Goal: Task Accomplishment & Management: Complete application form

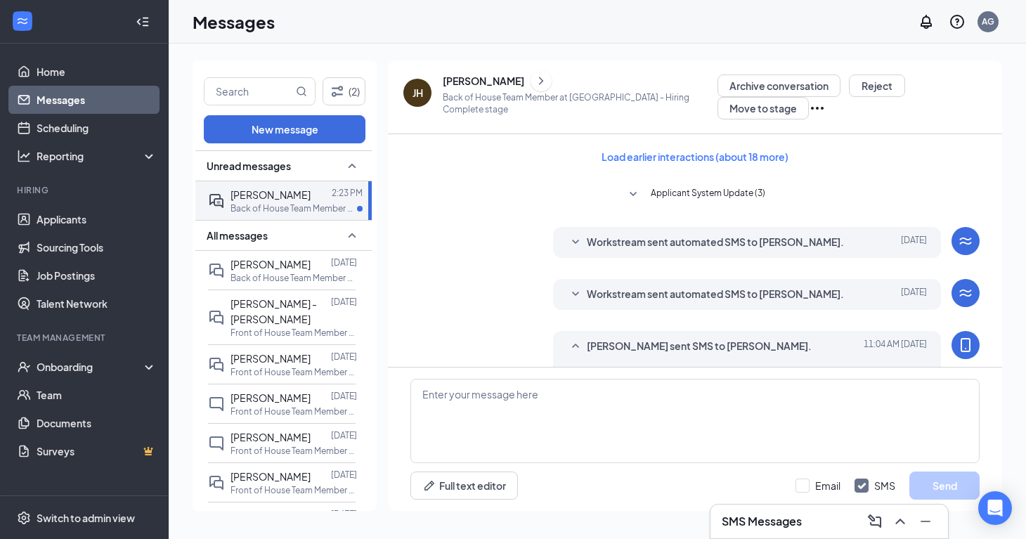
scroll to position [428, 0]
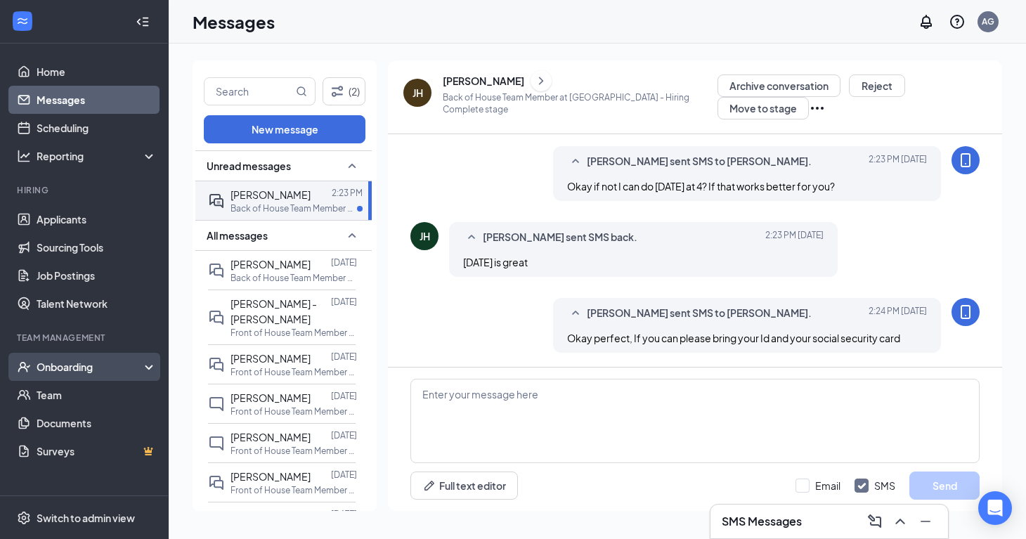
click at [59, 366] on div "Onboarding" at bounding box center [91, 367] width 108 height 14
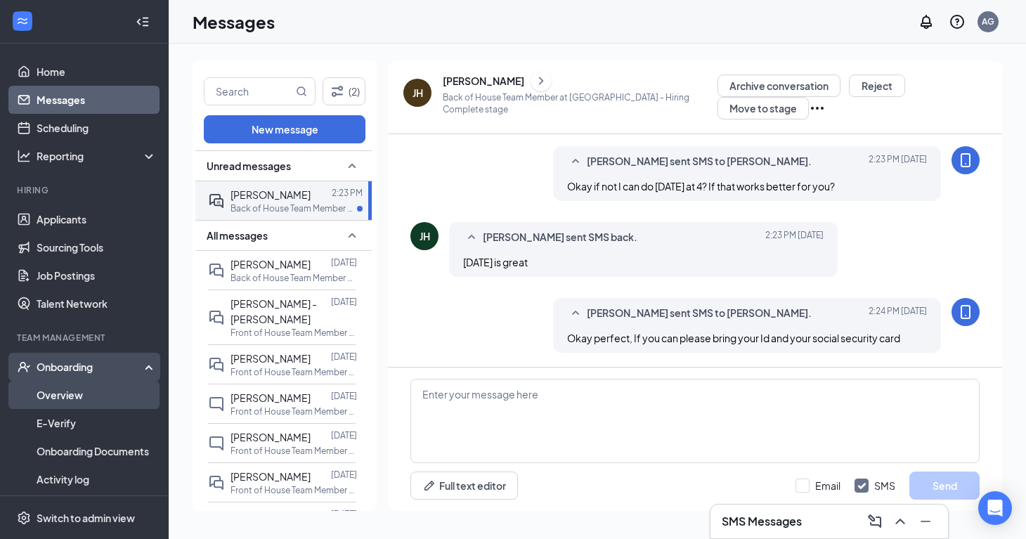
click at [78, 395] on link "Overview" at bounding box center [97, 395] width 120 height 28
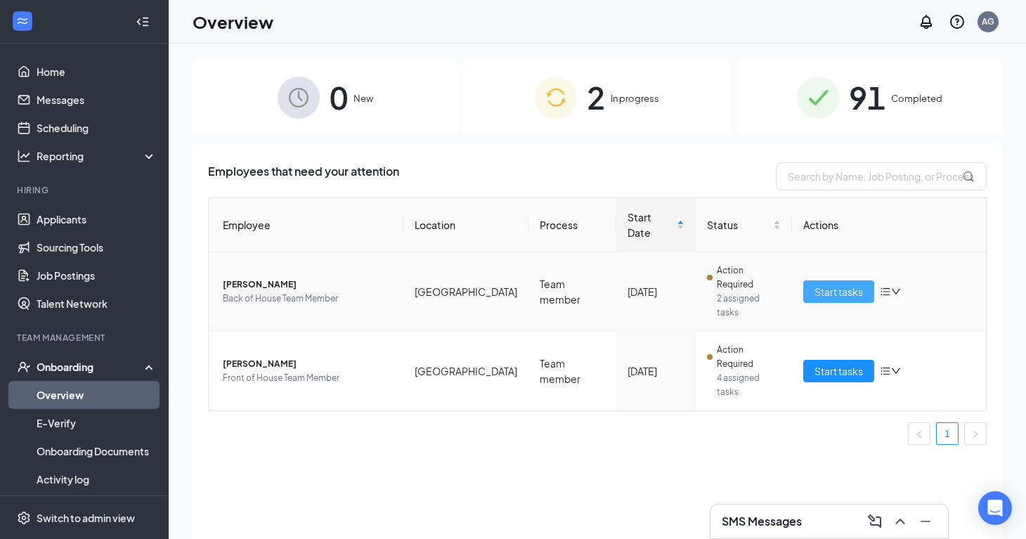
click at [823, 284] on span "Start tasks" at bounding box center [839, 291] width 48 height 15
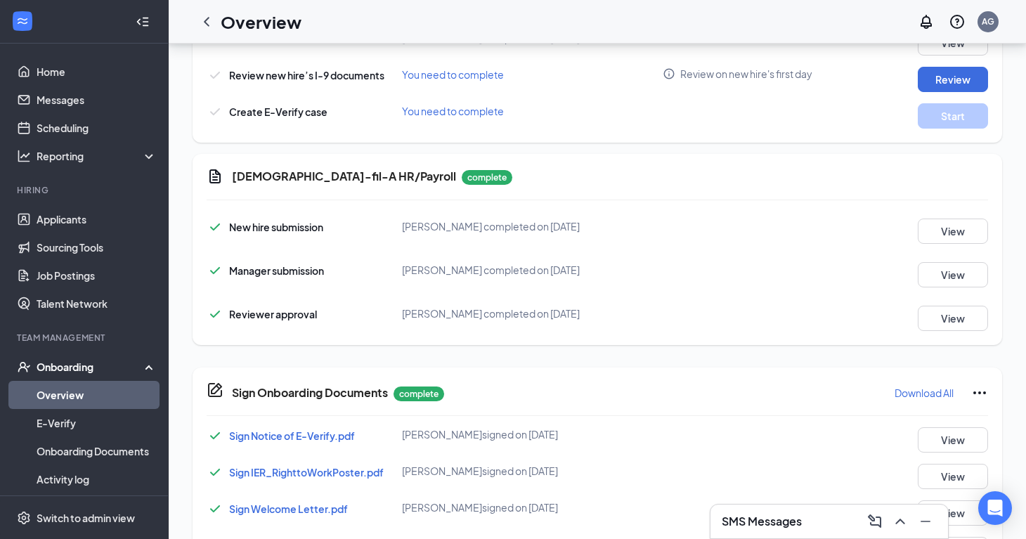
scroll to position [514, 0]
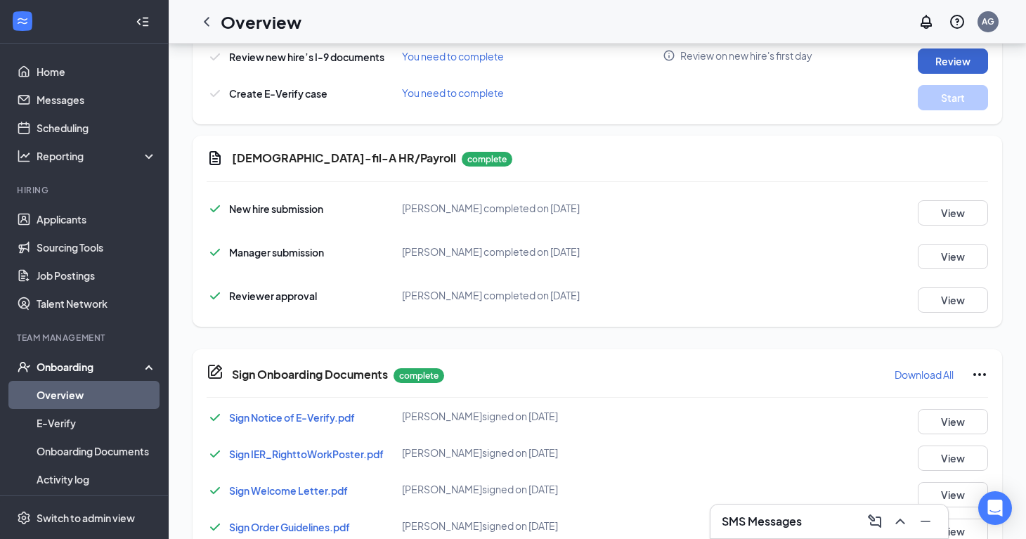
click at [952, 62] on button "Review" at bounding box center [953, 60] width 70 height 25
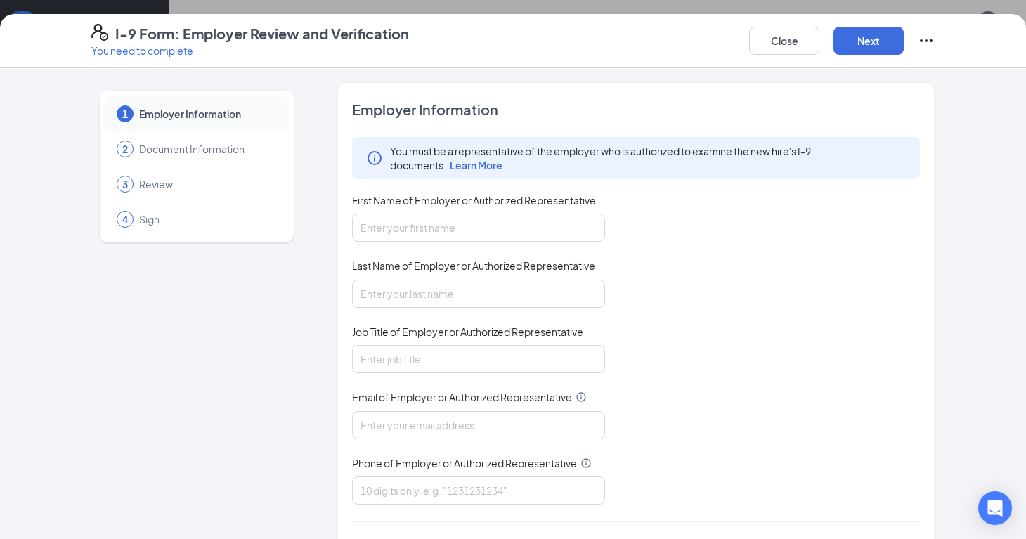
drag, startPoint x: 829, startPoint y: 3, endPoint x: 988, endPoint y: 167, distance: 228.7
click at [988, 167] on div "1 Employer Information 2 Document Information 3 Review 4 Sign Employer Informat…" at bounding box center [513, 303] width 1026 height 471
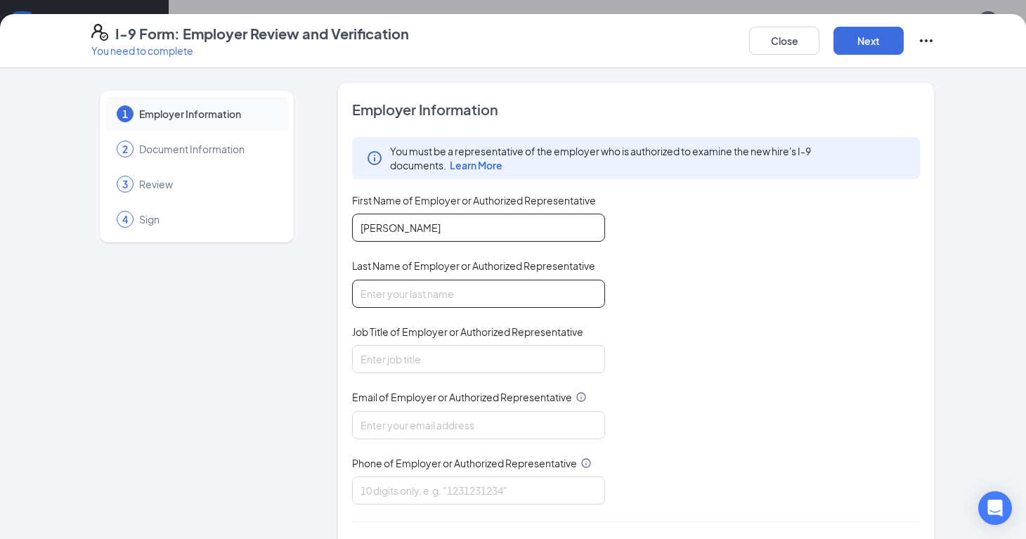
type input "[PERSON_NAME]"
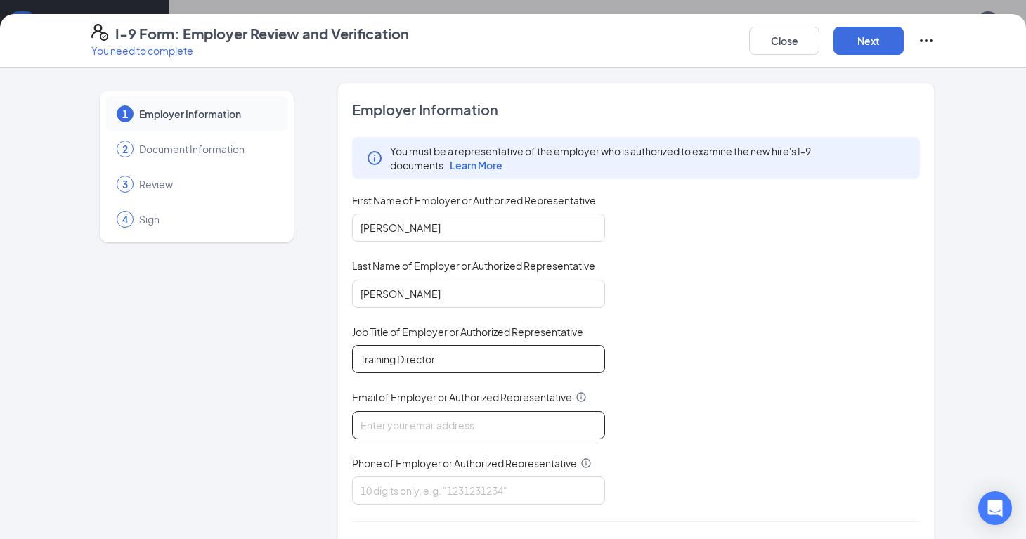
type input "Training Director"
type input "[EMAIL_ADDRESS][DOMAIN_NAME]"
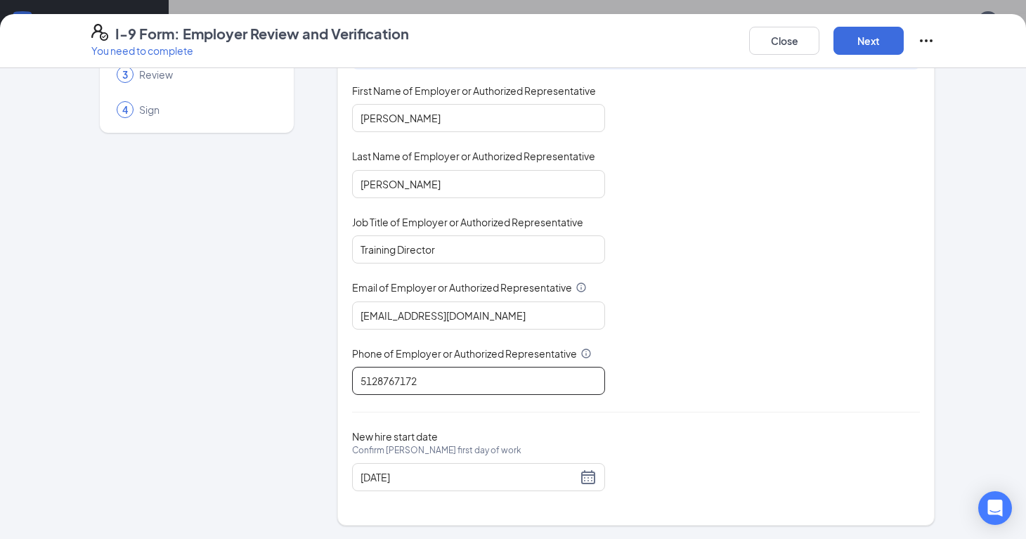
scroll to position [109, 0]
type input "5128767172"
click at [868, 33] on button "Next" at bounding box center [869, 41] width 70 height 28
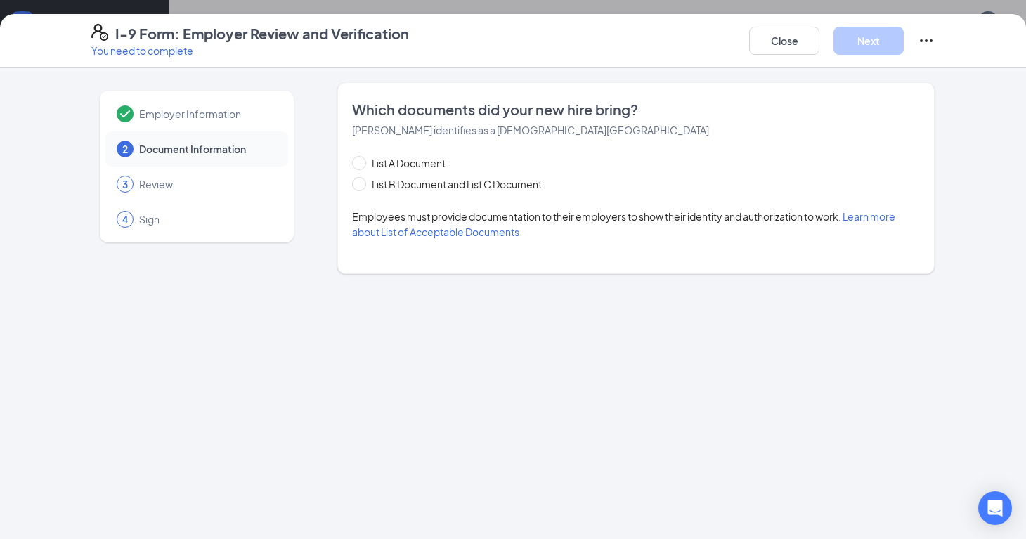
click at [477, 192] on div "List A Document List B Document and List C Document Employees must provide docu…" at bounding box center [636, 197] width 568 height 84
click at [479, 181] on span "List B Document and List C Document" at bounding box center [456, 183] width 181 height 15
click at [362, 181] on input "List B Document and List C Document" at bounding box center [357, 182] width 10 height 10
radio input "true"
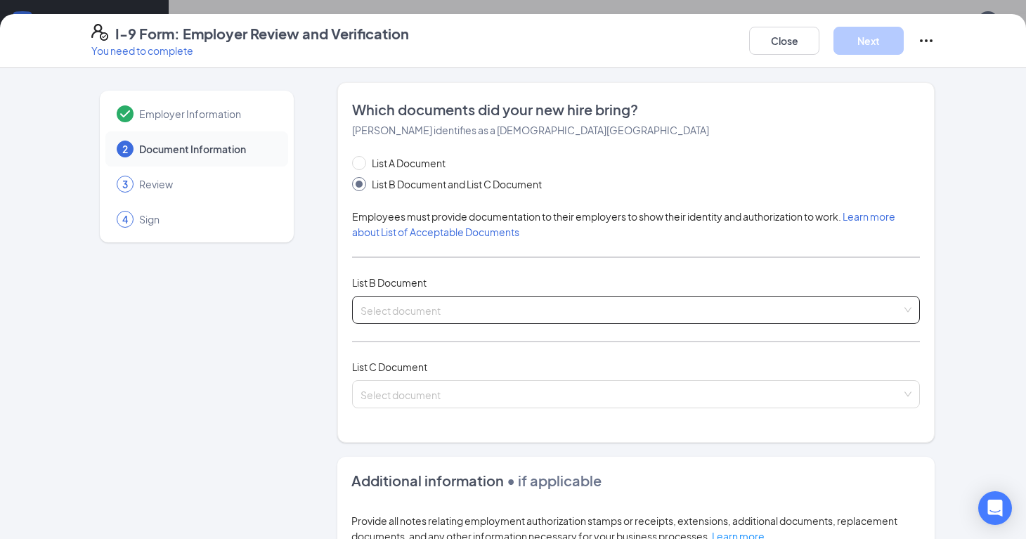
click at [448, 316] on input "search" at bounding box center [631, 307] width 541 height 21
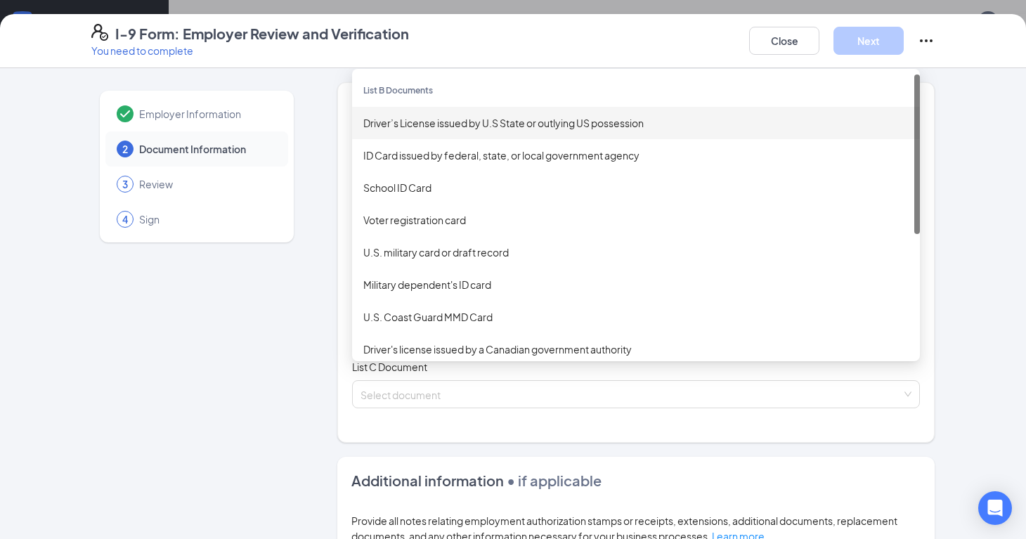
click at [512, 124] on div "Driver’s License issued by U.S State or outlying US possession" at bounding box center [635, 122] width 545 height 15
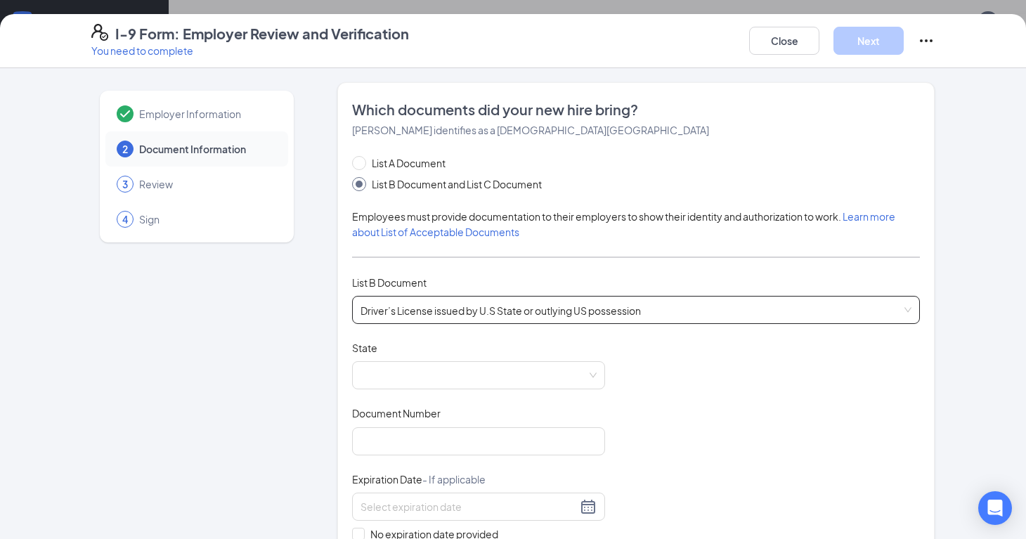
scroll to position [83, 0]
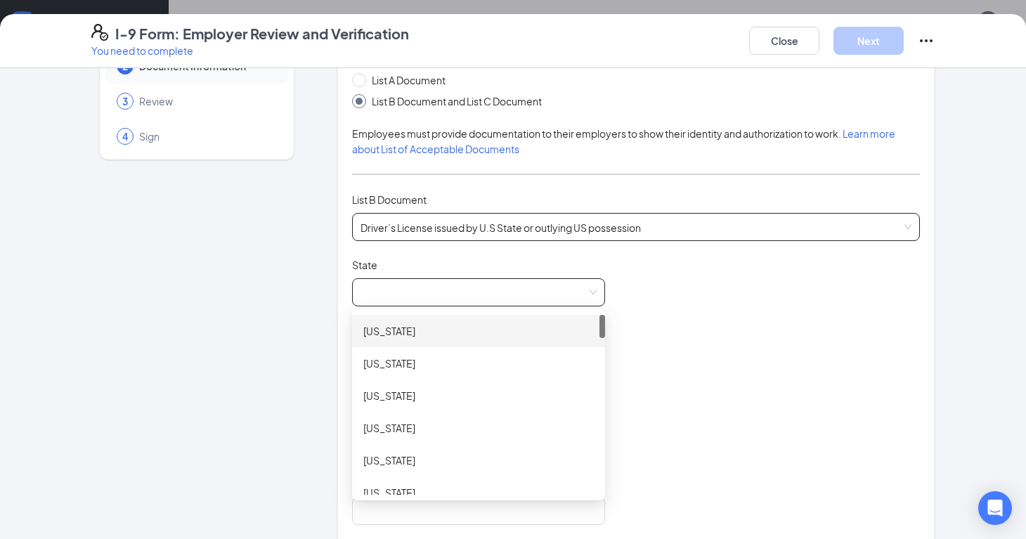
click at [410, 291] on span at bounding box center [479, 292] width 236 height 27
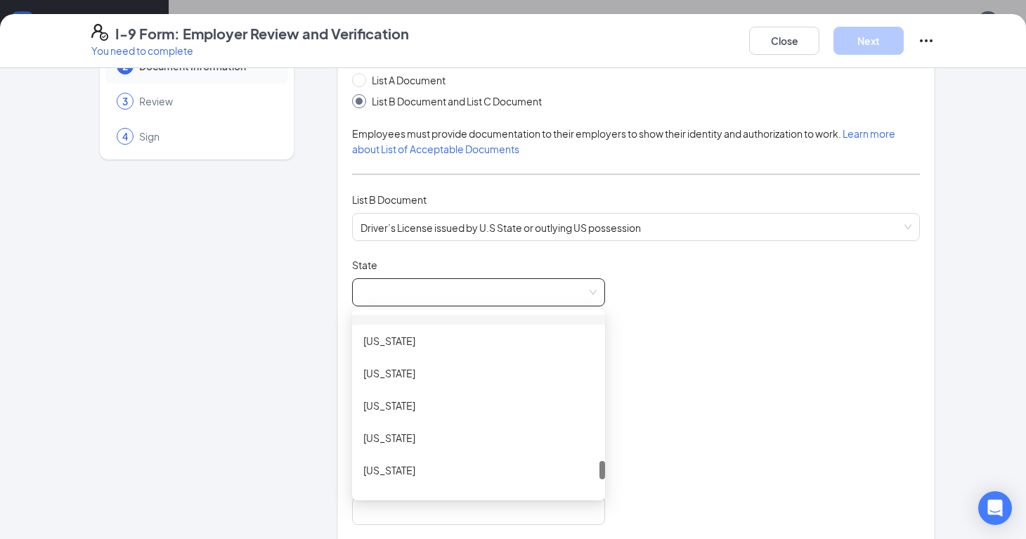
scroll to position [1446, 0]
click at [403, 405] on div "[US_STATE]" at bounding box center [478, 404] width 231 height 15
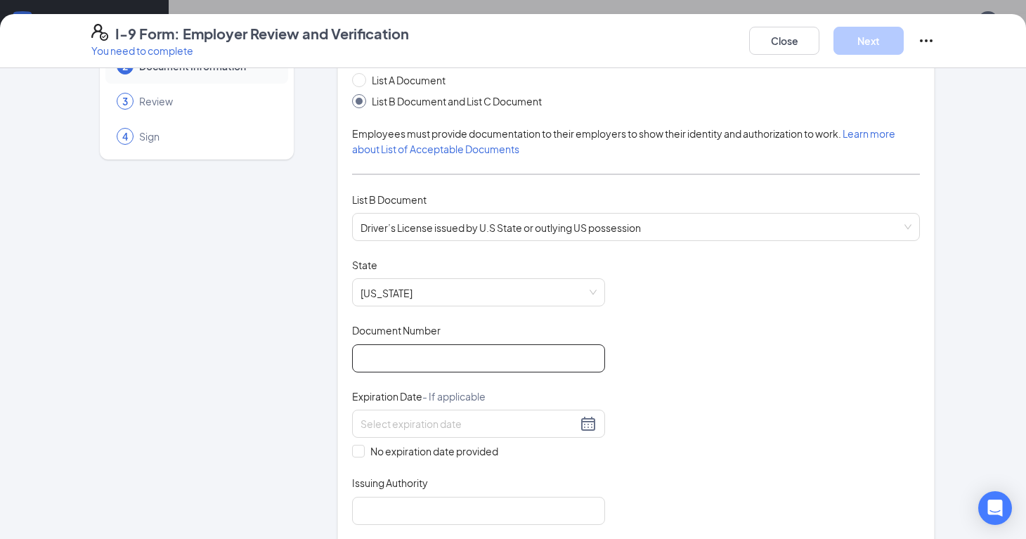
click at [439, 360] on input "Document Number" at bounding box center [478, 358] width 253 height 28
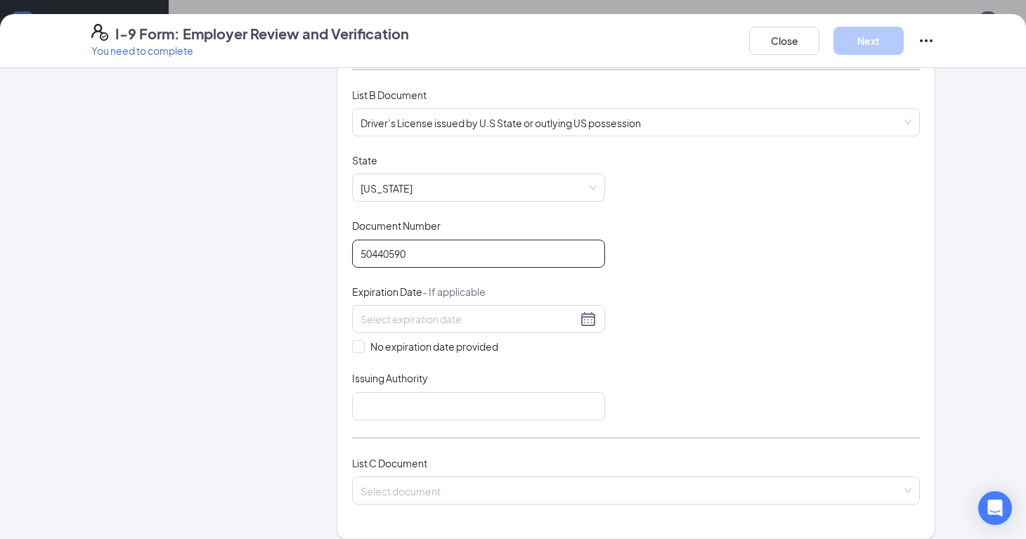
scroll to position [227, 0]
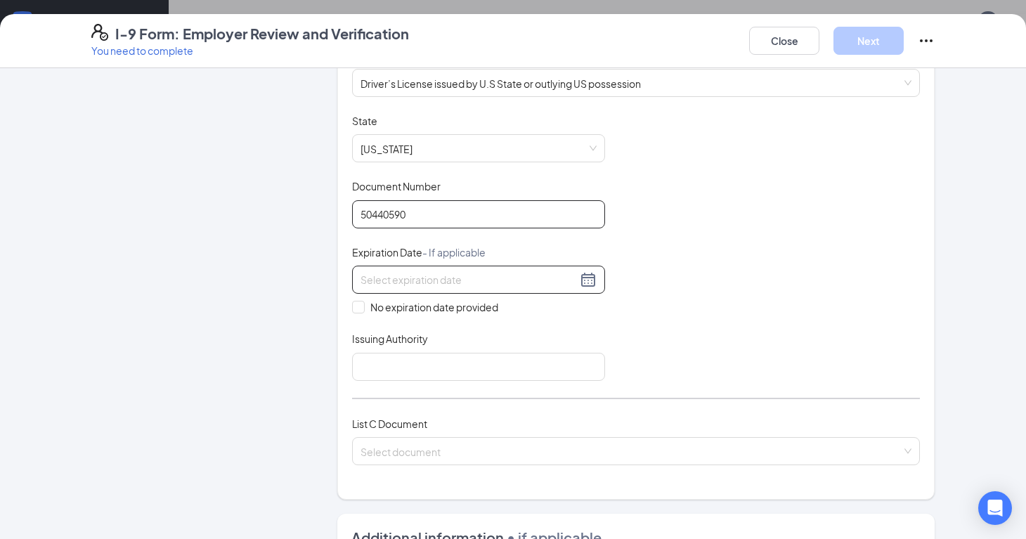
type input "50440590"
click at [444, 284] on input at bounding box center [469, 279] width 216 height 15
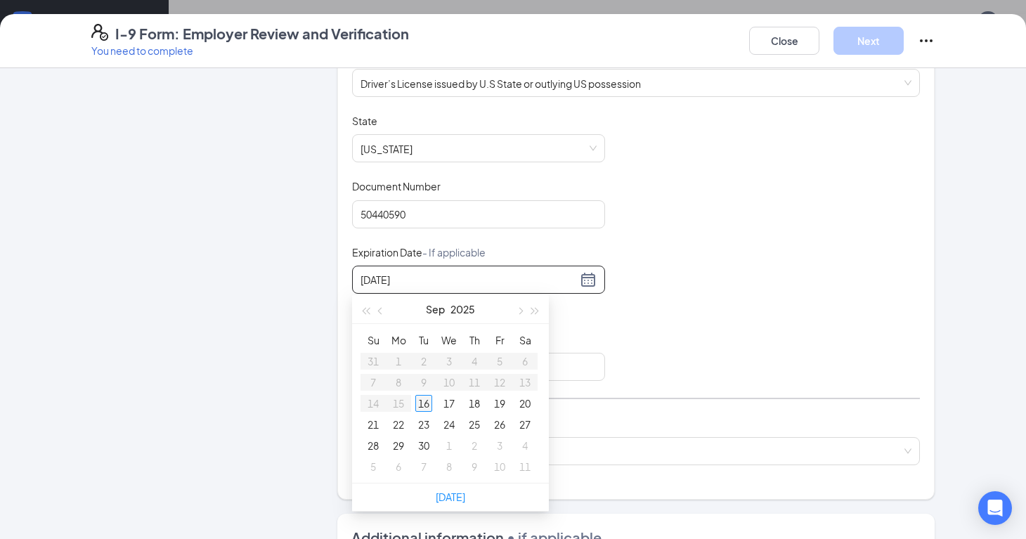
type input "[DATE]"
click at [427, 402] on div "16" at bounding box center [423, 403] width 17 height 17
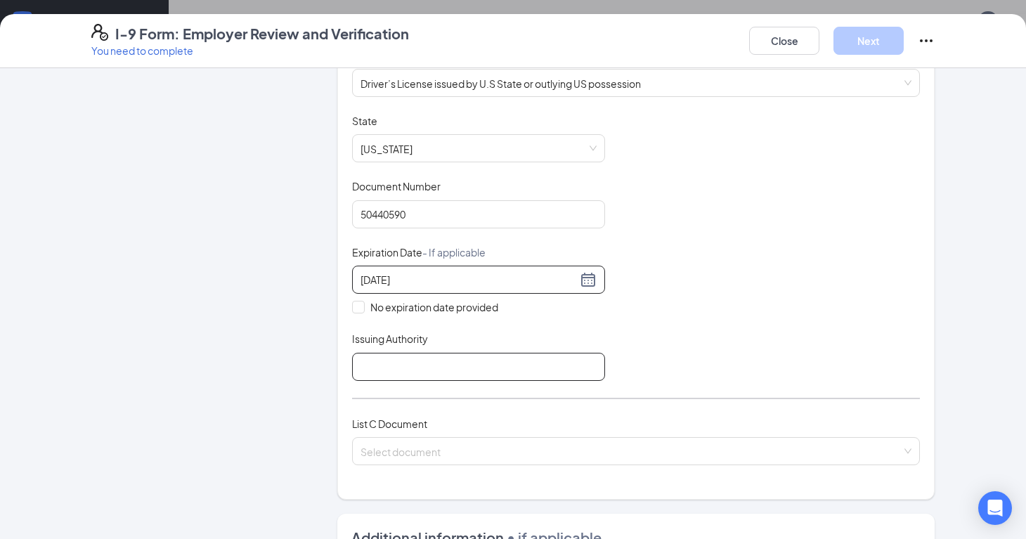
click at [455, 370] on input "Issuing Authority" at bounding box center [478, 367] width 253 height 28
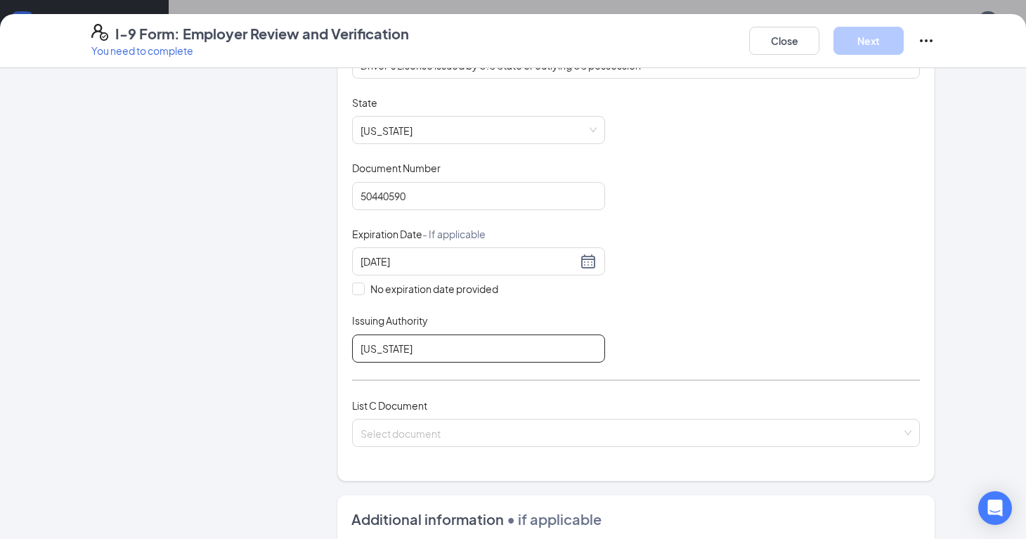
scroll to position [220, 0]
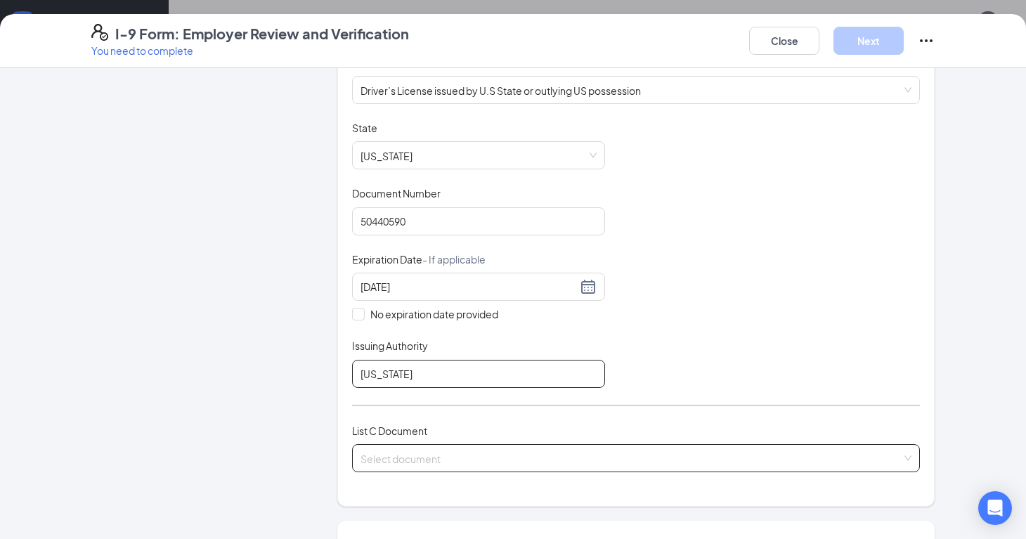
type input "[US_STATE]"
click at [453, 462] on input "search" at bounding box center [631, 455] width 541 height 21
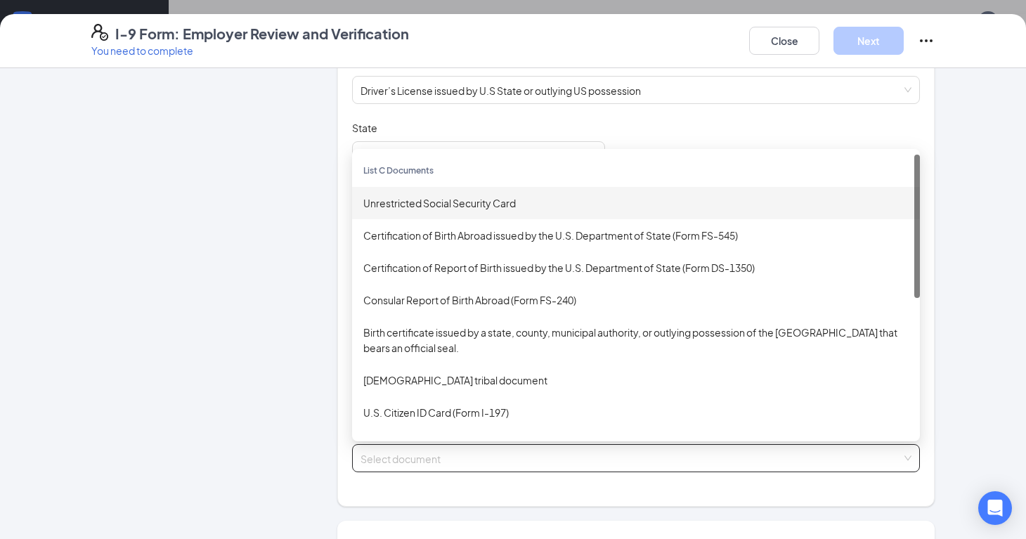
click at [481, 200] on div "Unrestricted Social Security Card" at bounding box center [635, 202] width 545 height 15
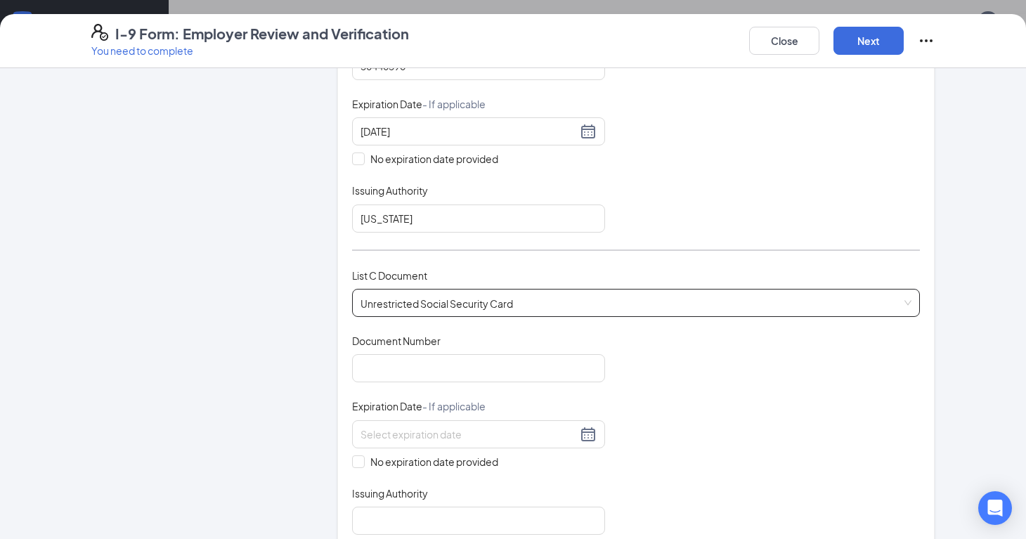
scroll to position [384, 0]
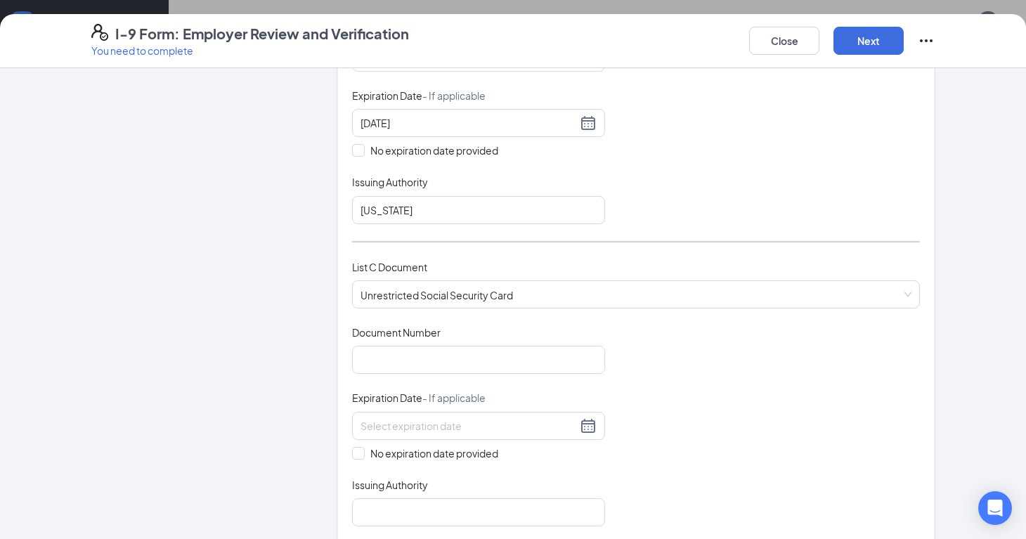
click at [533, 342] on div "Document Number" at bounding box center [478, 335] width 253 height 20
click at [533, 357] on input "Document Number" at bounding box center [478, 360] width 253 height 28
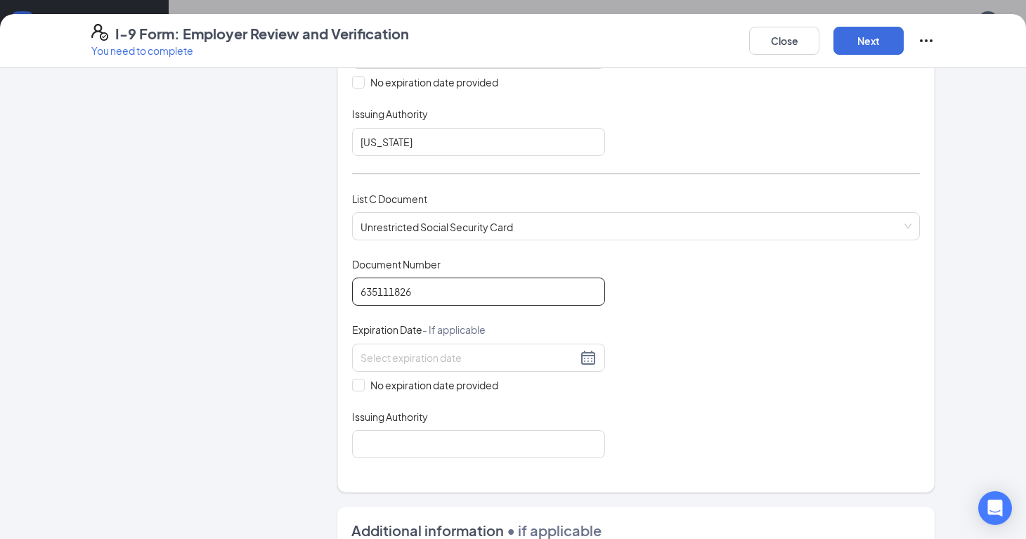
scroll to position [456, 0]
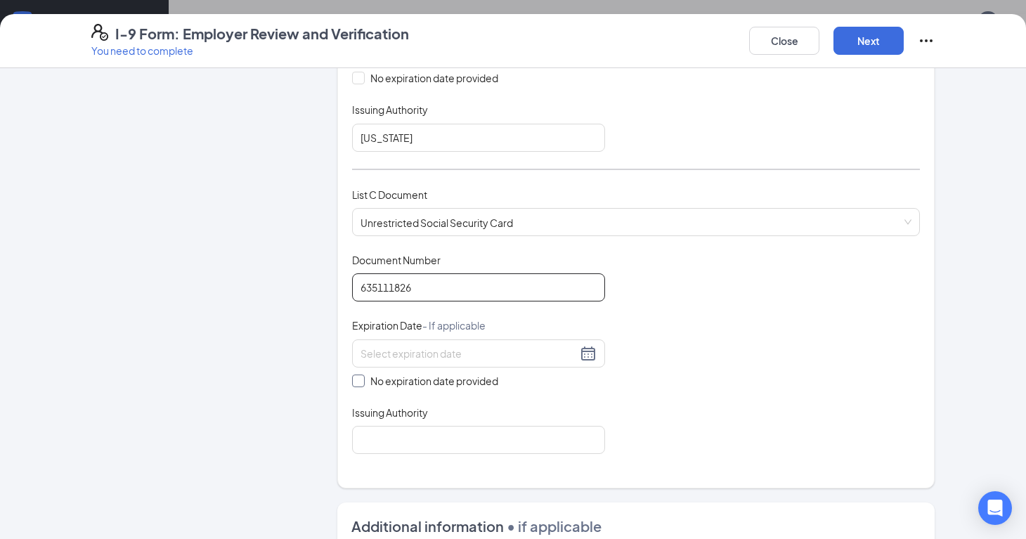
type input "635111826"
click at [366, 378] on span "No expiration date provided" at bounding box center [434, 380] width 139 height 15
click at [362, 378] on input "No expiration date provided" at bounding box center [357, 380] width 10 height 10
checkbox input "true"
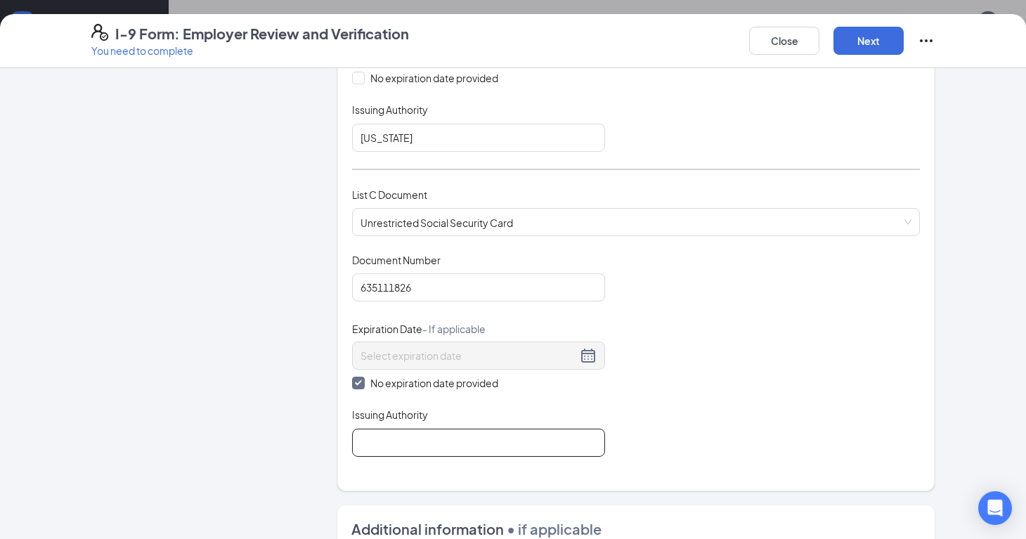
click at [403, 451] on input "Issuing Authority" at bounding box center [478, 443] width 253 height 28
type input "[GEOGRAPHIC_DATA]"
click at [716, 415] on div "Document Title Unrestricted Social Security Card Document Number 635111826 Expi…" at bounding box center [636, 355] width 568 height 204
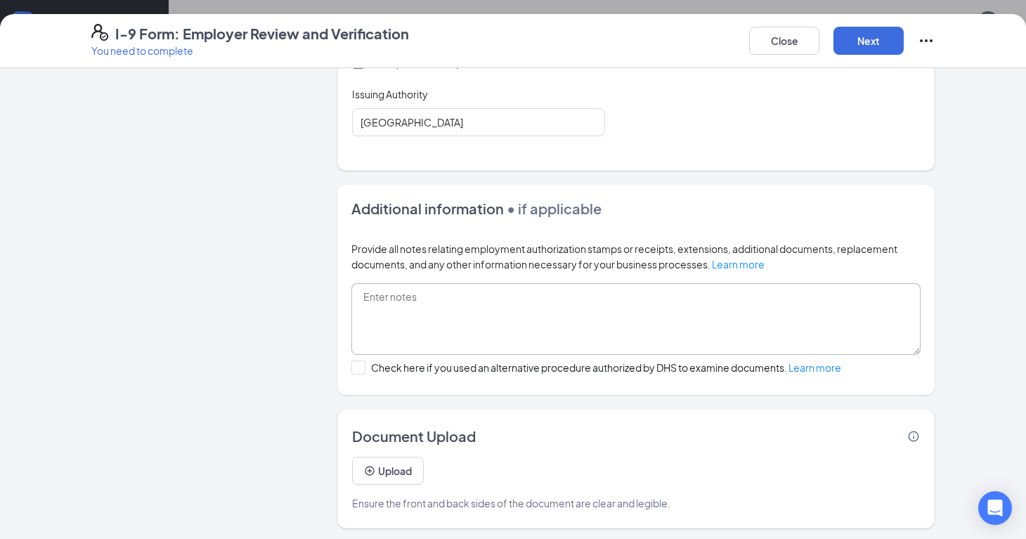
scroll to position [550, 0]
click at [868, 51] on button "Next" at bounding box center [869, 41] width 70 height 28
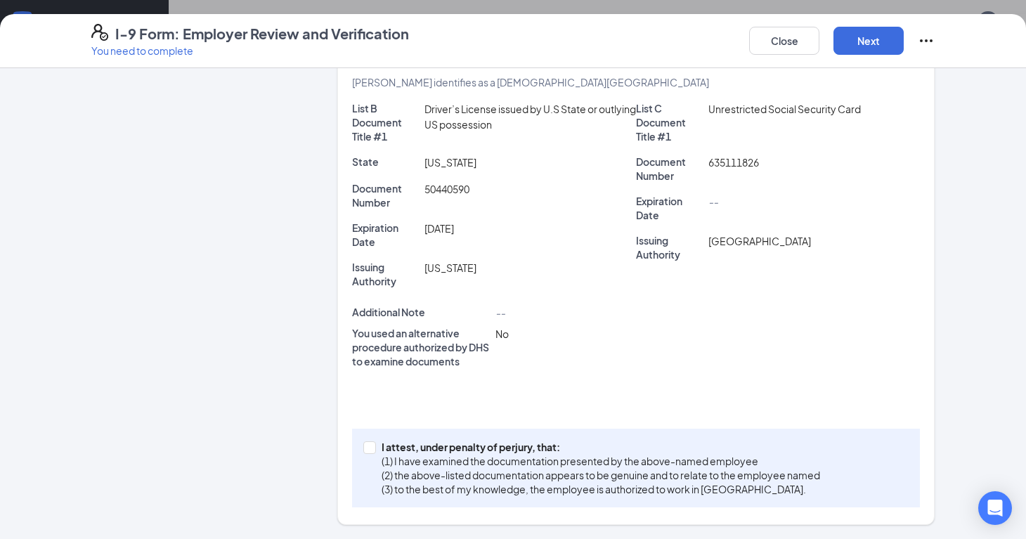
scroll to position [336, 0]
click at [370, 443] on input "I attest, under penalty of [PERSON_NAME], that: (1) I have examined the documen…" at bounding box center [368, 447] width 10 height 10
checkbox input "true"
click at [874, 36] on button "Next" at bounding box center [869, 41] width 70 height 28
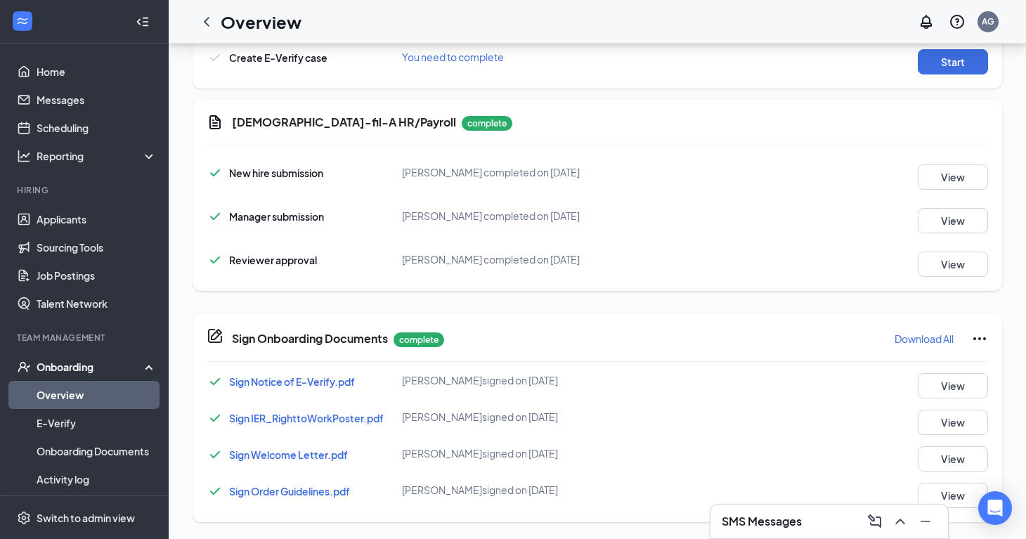
scroll to position [248, 0]
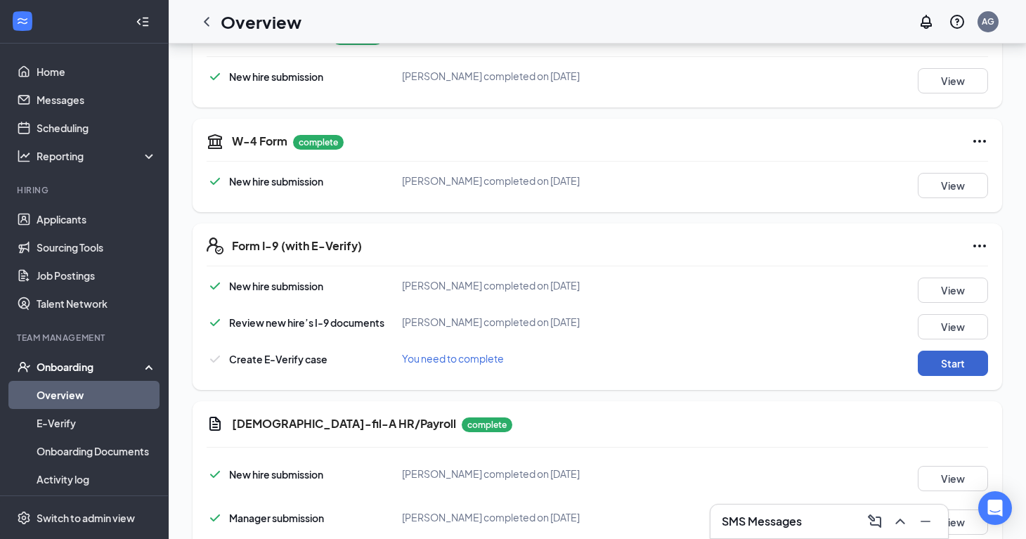
click at [952, 363] on button "Start" at bounding box center [953, 363] width 70 height 25
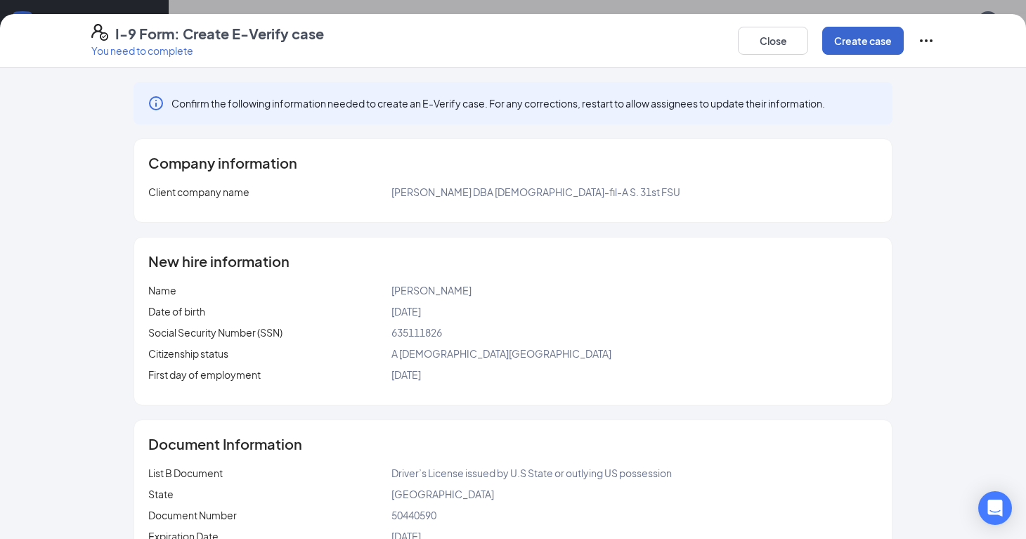
click at [850, 38] on button "Create case" at bounding box center [863, 41] width 82 height 28
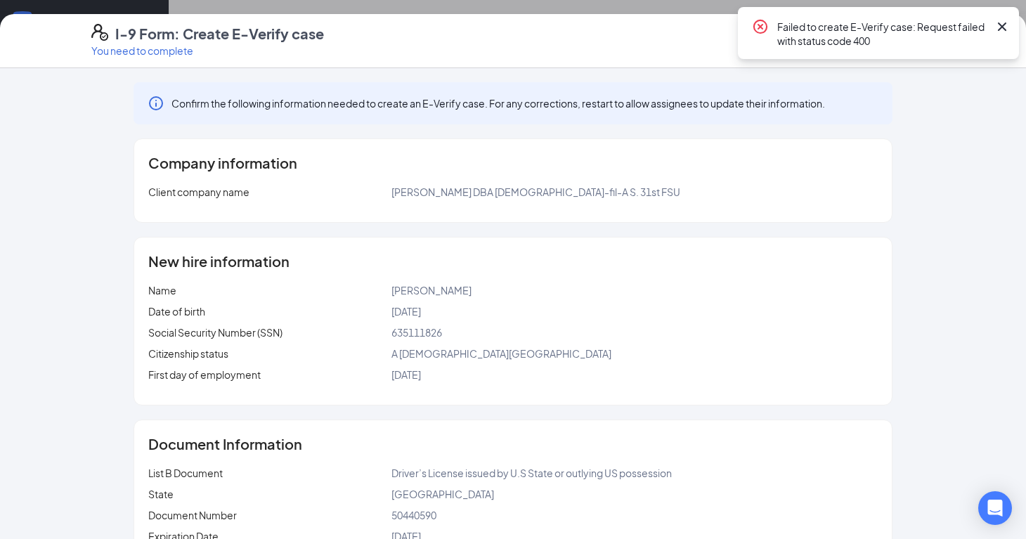
click at [941, 25] on div "Failed to create E-Verify case: Request failed with status code 400" at bounding box center [882, 33] width 211 height 30
click at [762, 27] on icon "CrossCircle" at bounding box center [760, 27] width 14 height 14
click at [993, 29] on div "Failed to create E-Verify case: Request failed with status code 400" at bounding box center [893, 33] width 233 height 30
click at [1001, 25] on icon "Cross" at bounding box center [1002, 26] width 8 height 8
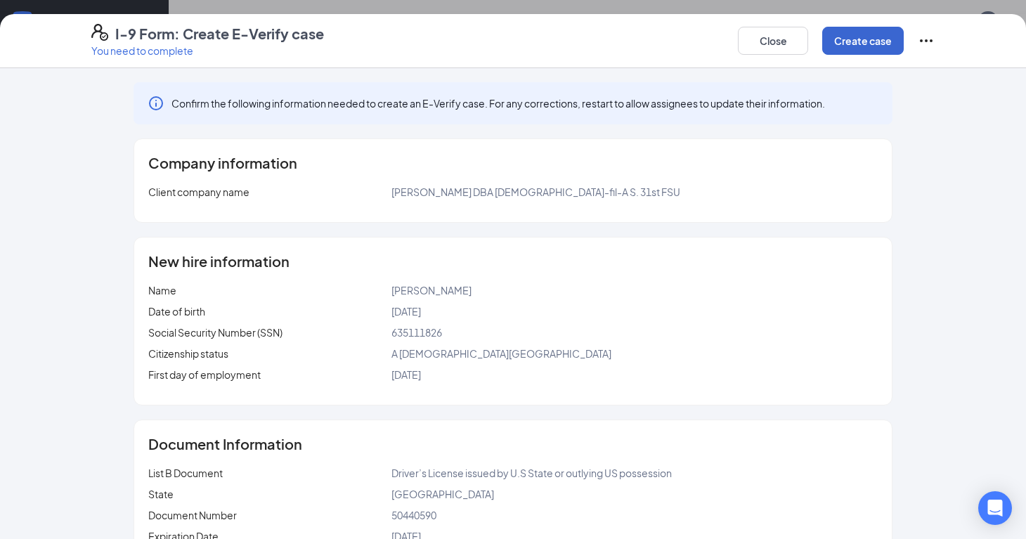
click at [874, 41] on button "Create case" at bounding box center [863, 41] width 82 height 28
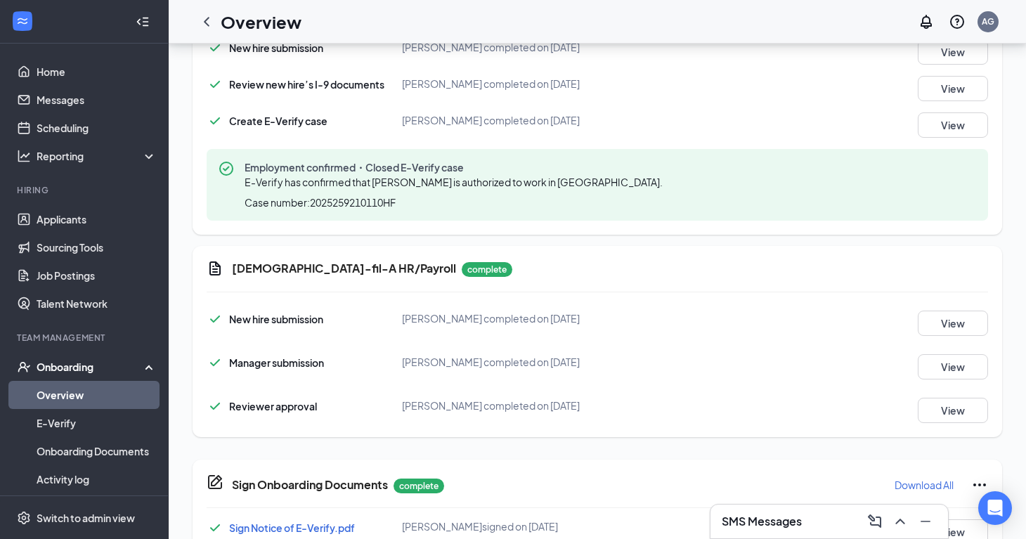
scroll to position [488, 0]
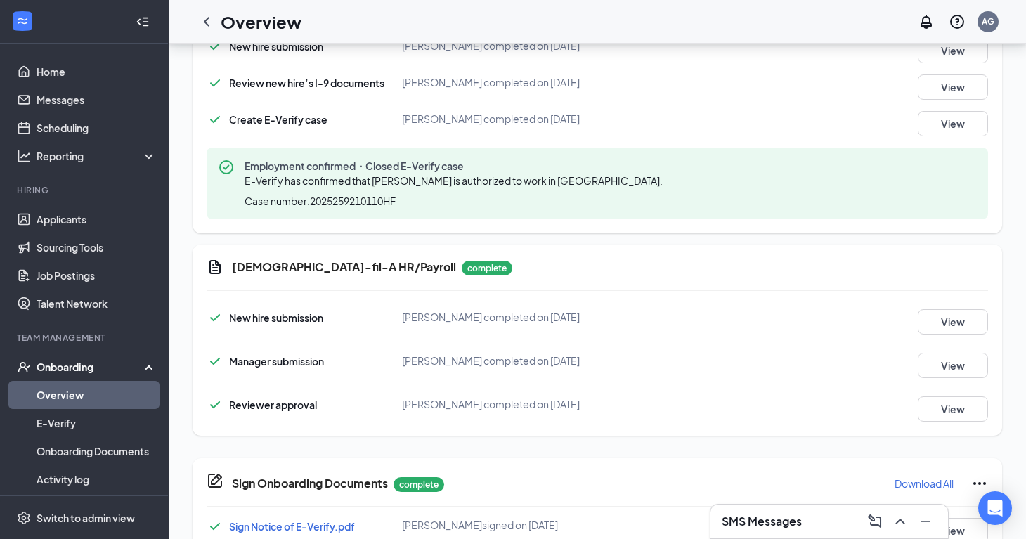
click at [796, 0] on div "Overview AG" at bounding box center [598, 22] width 858 height 44
click at [444, 4] on div "Overview AG" at bounding box center [598, 22] width 858 height 44
click at [97, 103] on link "Messages" at bounding box center [97, 100] width 120 height 28
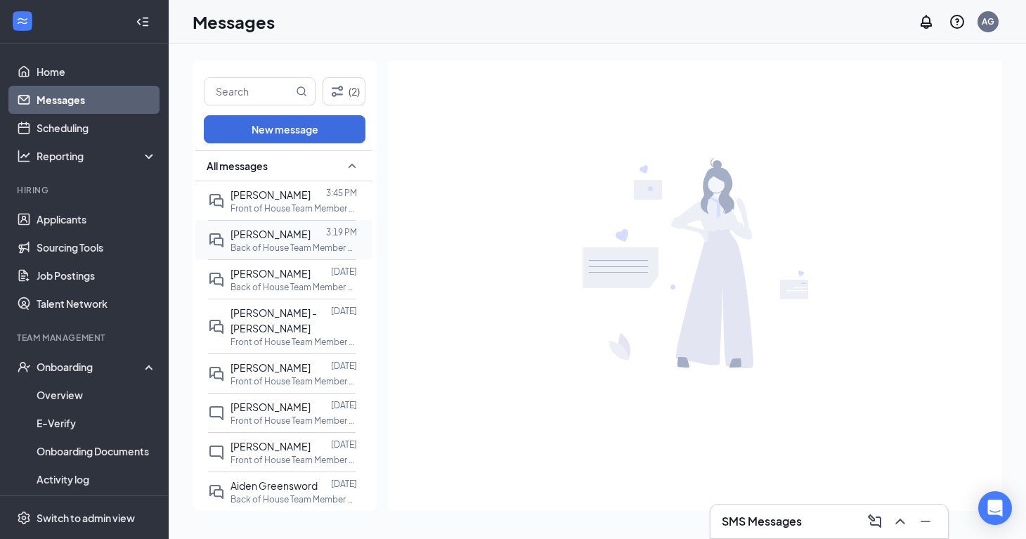
click at [280, 226] on div "[PERSON_NAME]" at bounding box center [271, 233] width 80 height 15
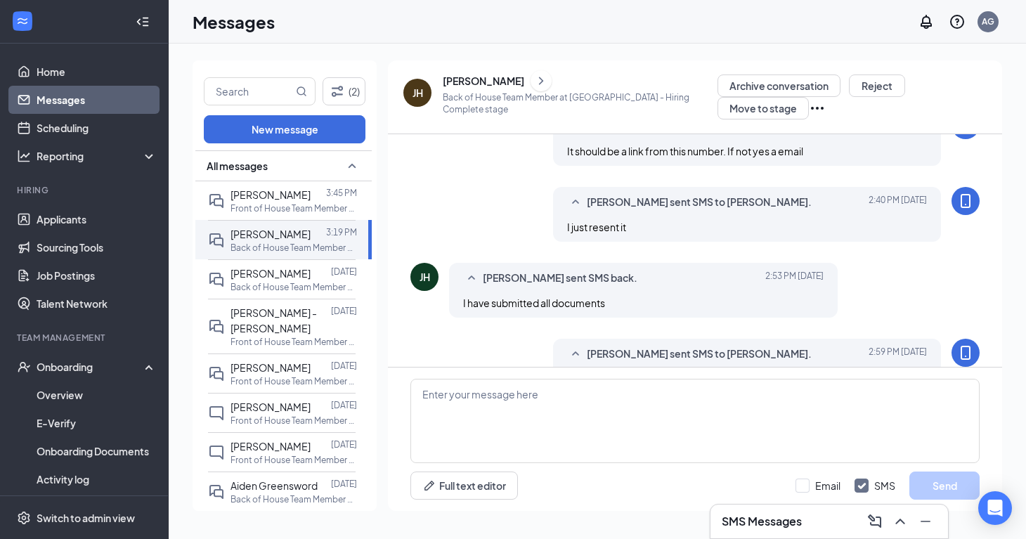
scroll to position [587, 0]
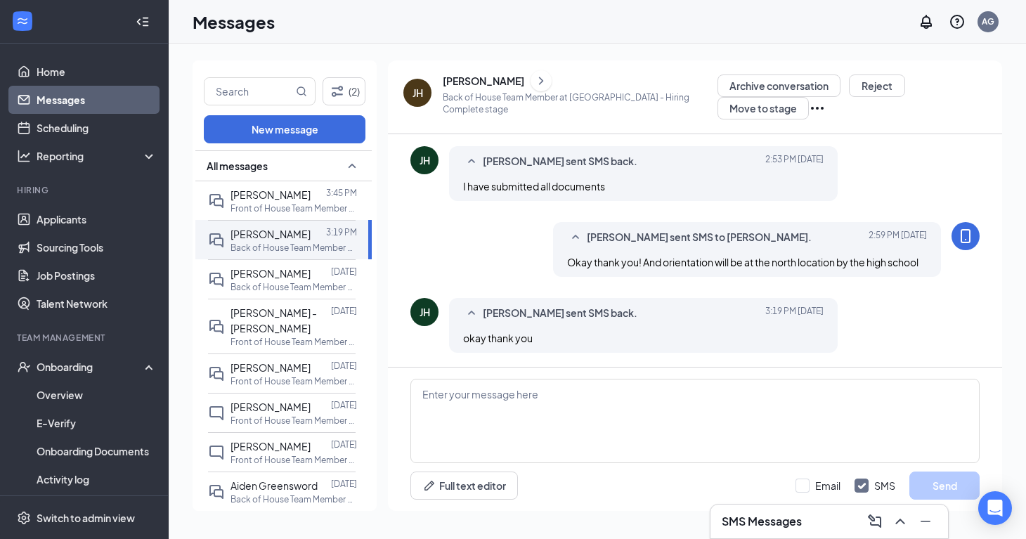
click at [486, 77] on div "[PERSON_NAME]" at bounding box center [484, 81] width 82 height 14
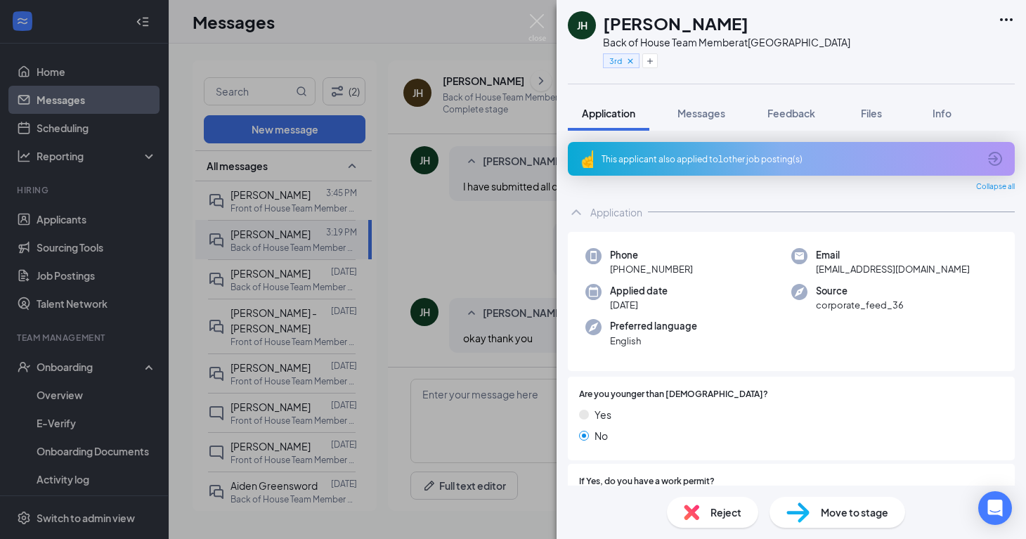
click at [820, 496] on div "Reject Move to stage" at bounding box center [792, 512] width 470 height 53
click at [814, 503] on div "Move to stage" at bounding box center [838, 512] width 136 height 31
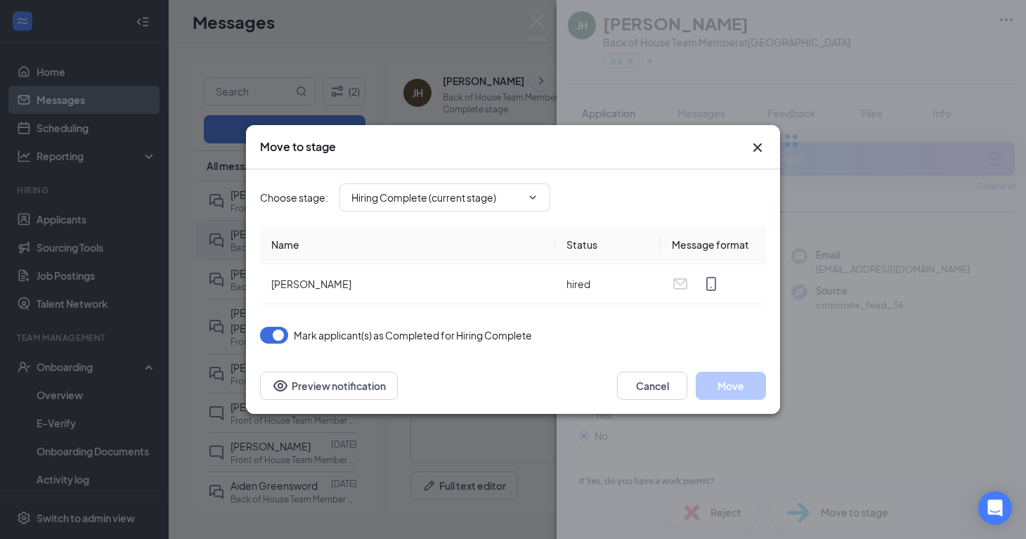
type input "Uniform (final stage)"
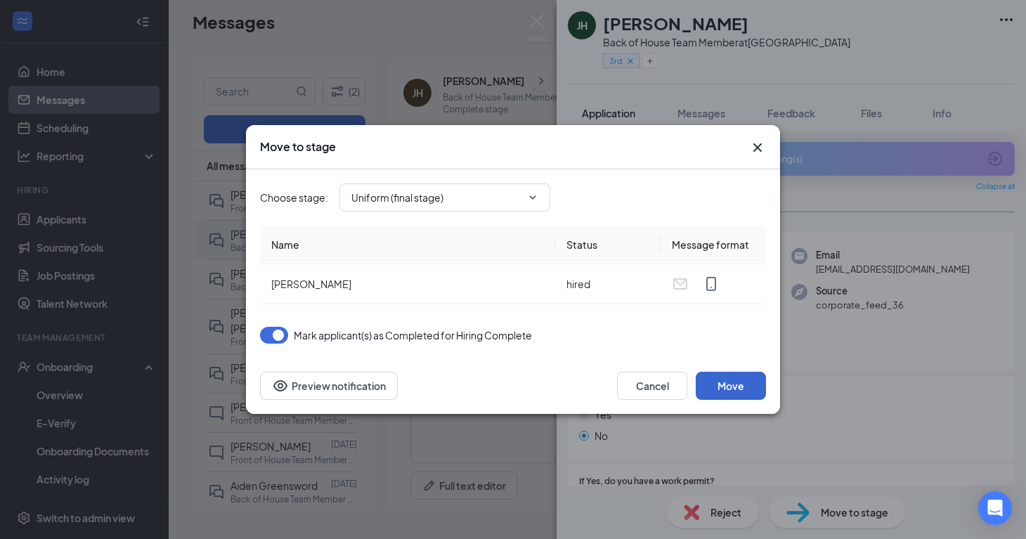
click at [734, 384] on button "Move" at bounding box center [731, 386] width 70 height 28
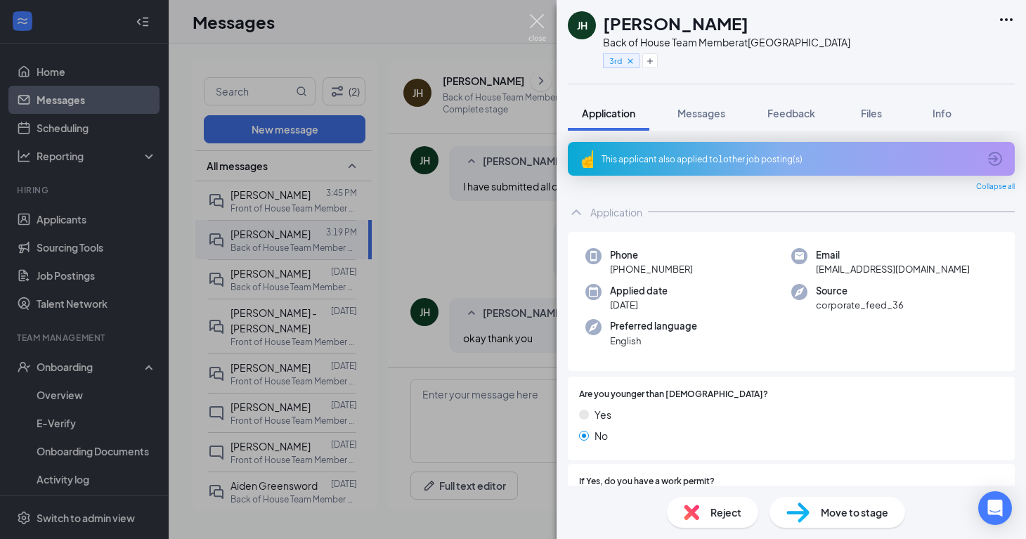
click at [538, 22] on img at bounding box center [538, 27] width 18 height 27
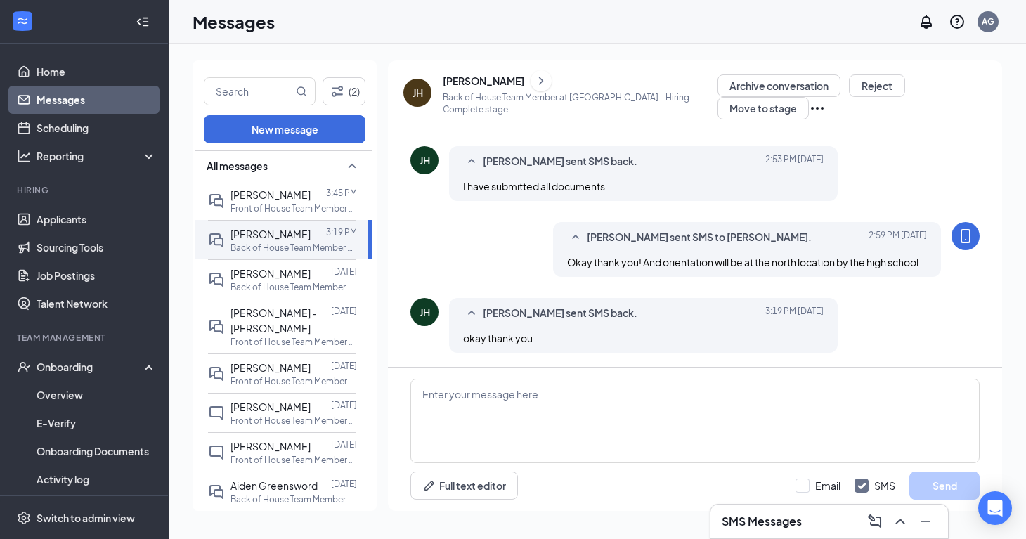
click at [357, 39] on div "Messages AG" at bounding box center [598, 22] width 858 height 44
